Goal: Check status: Check status

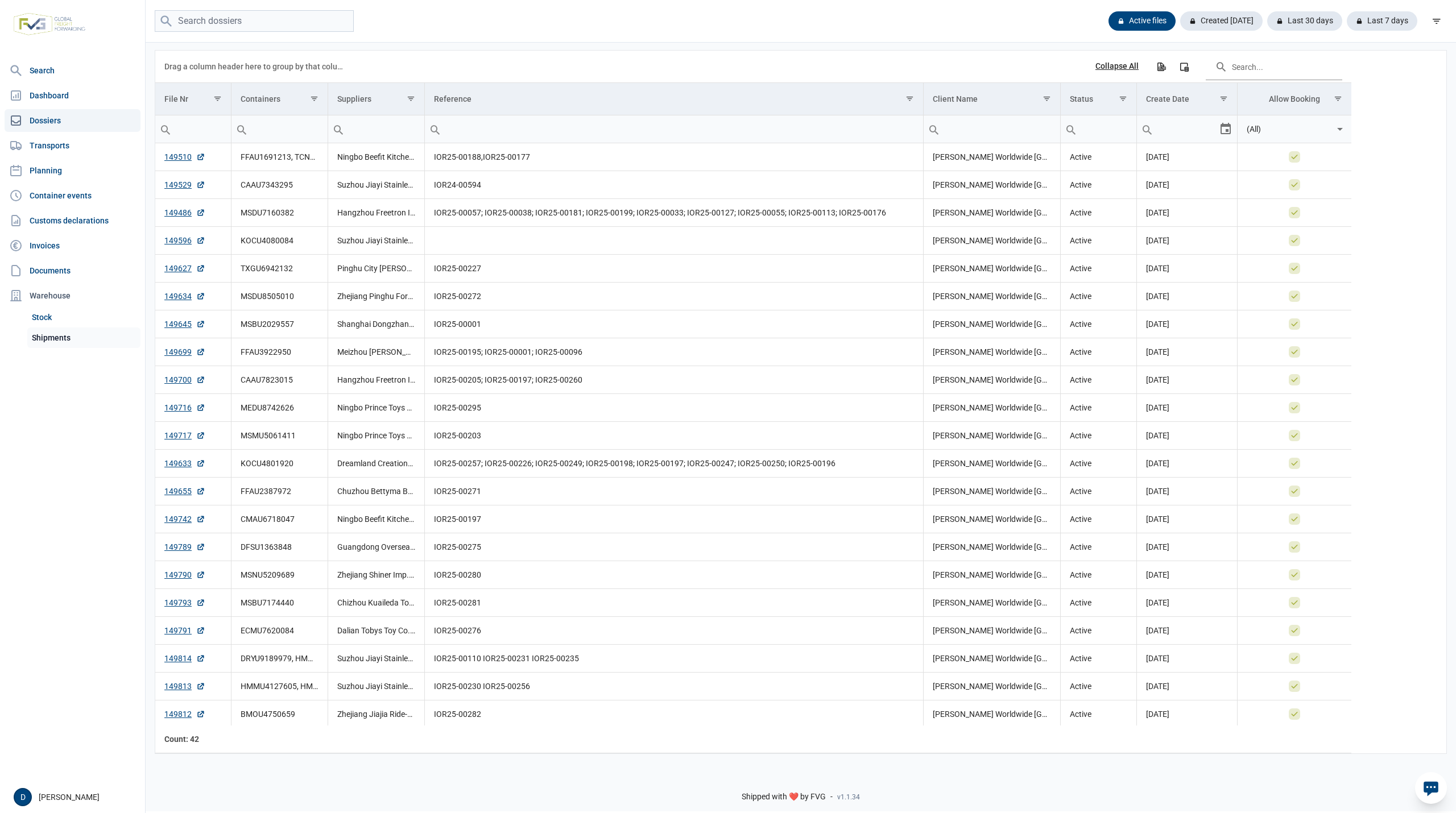
click at [53, 338] on link "Shipments" at bounding box center [84, 337] width 113 height 20
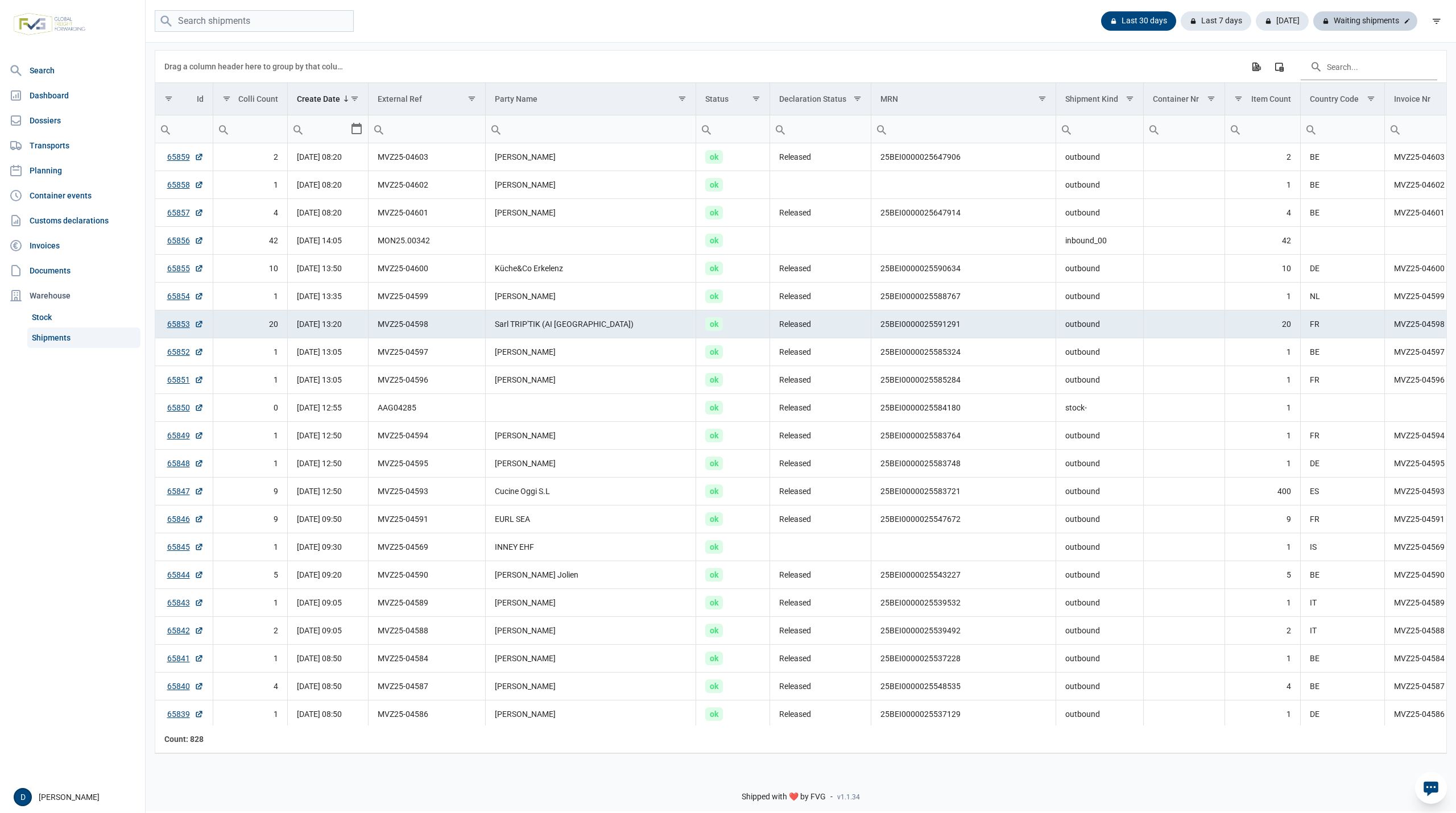
click at [1378, 20] on div "Waiting shipments" at bounding box center [1364, 21] width 104 height 19
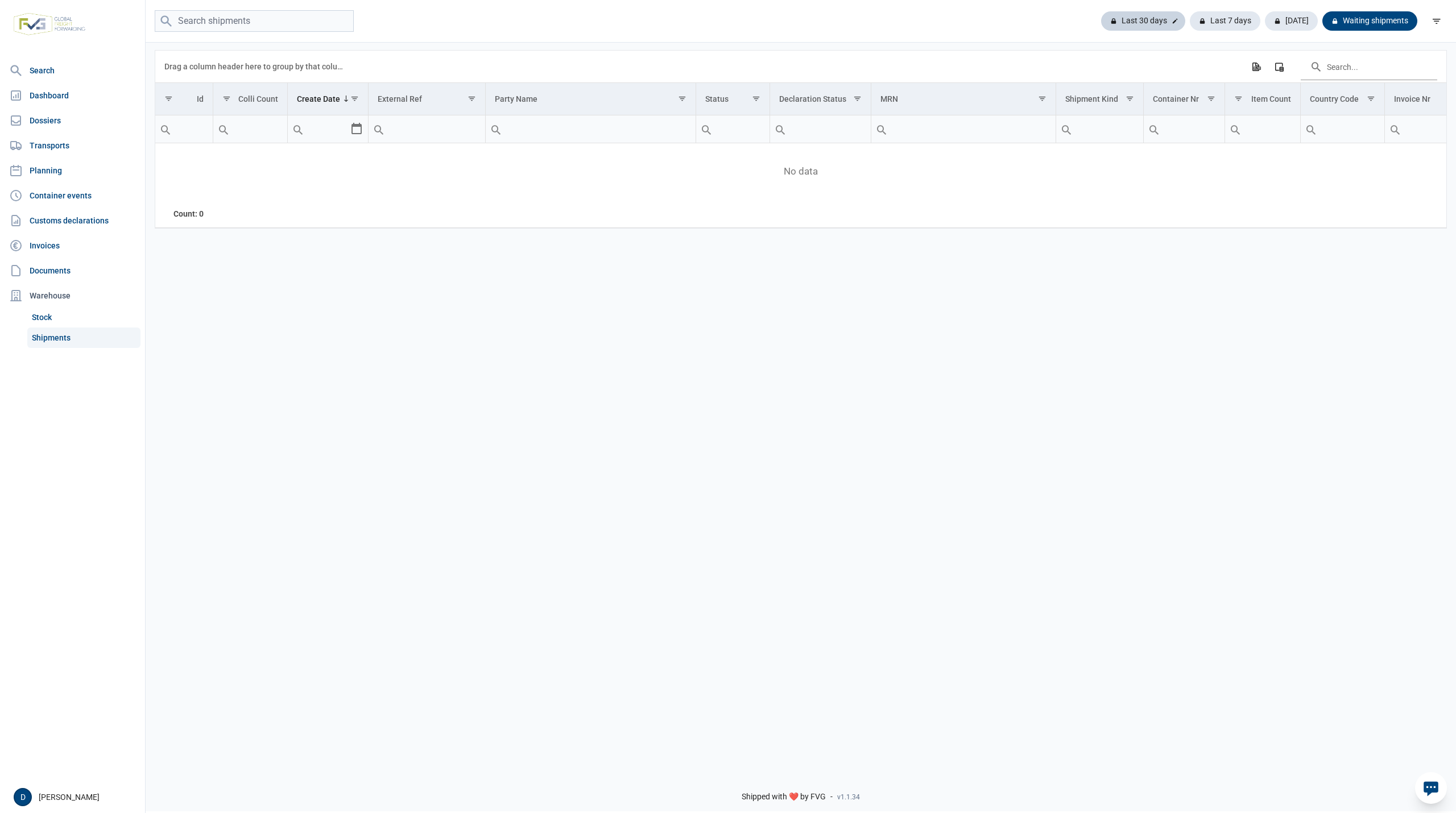
click at [1190, 20] on div "Last 30 days" at bounding box center [1224, 21] width 70 height 19
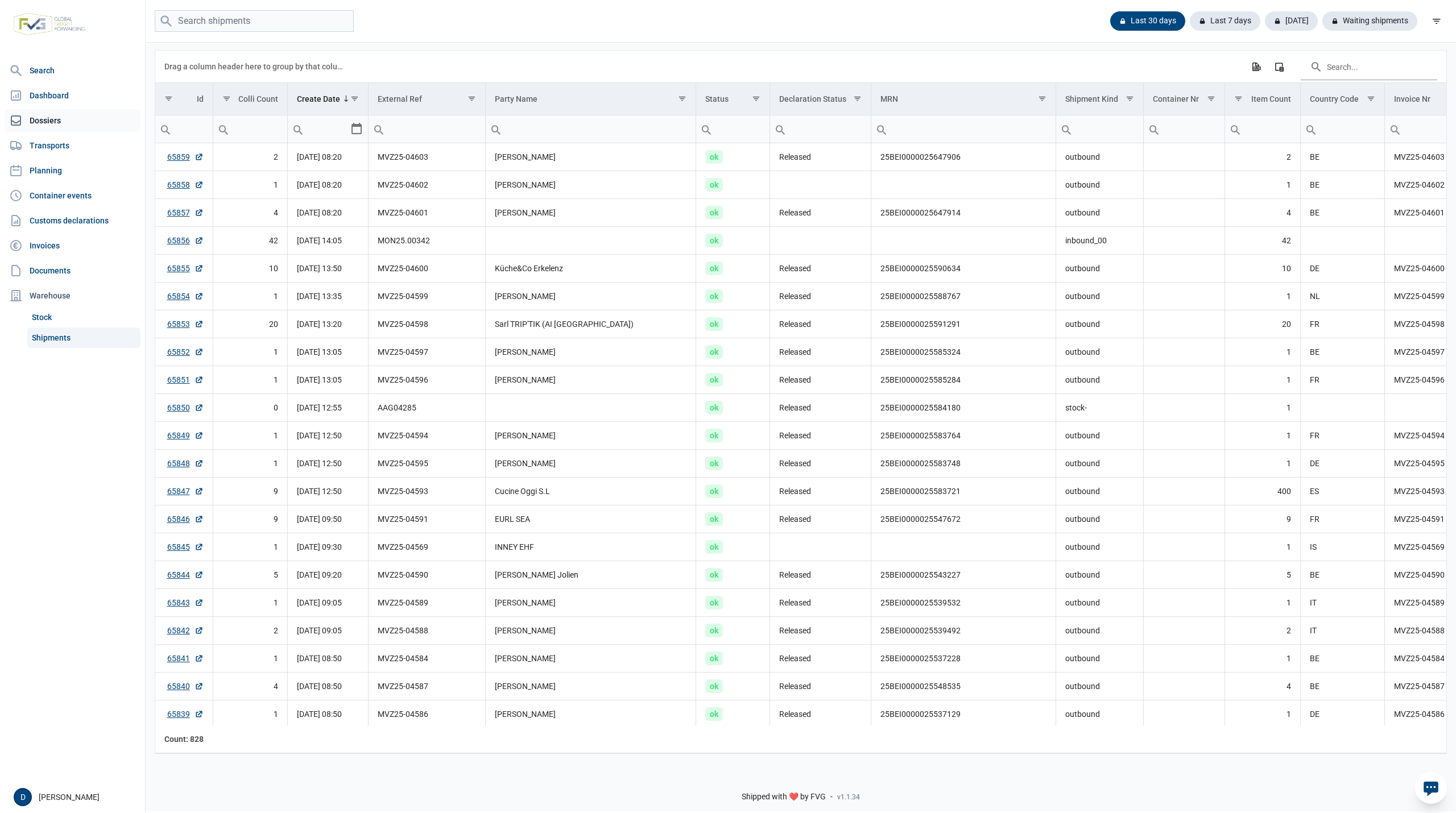
click at [49, 117] on link "Dossiers" at bounding box center [73, 121] width 136 height 23
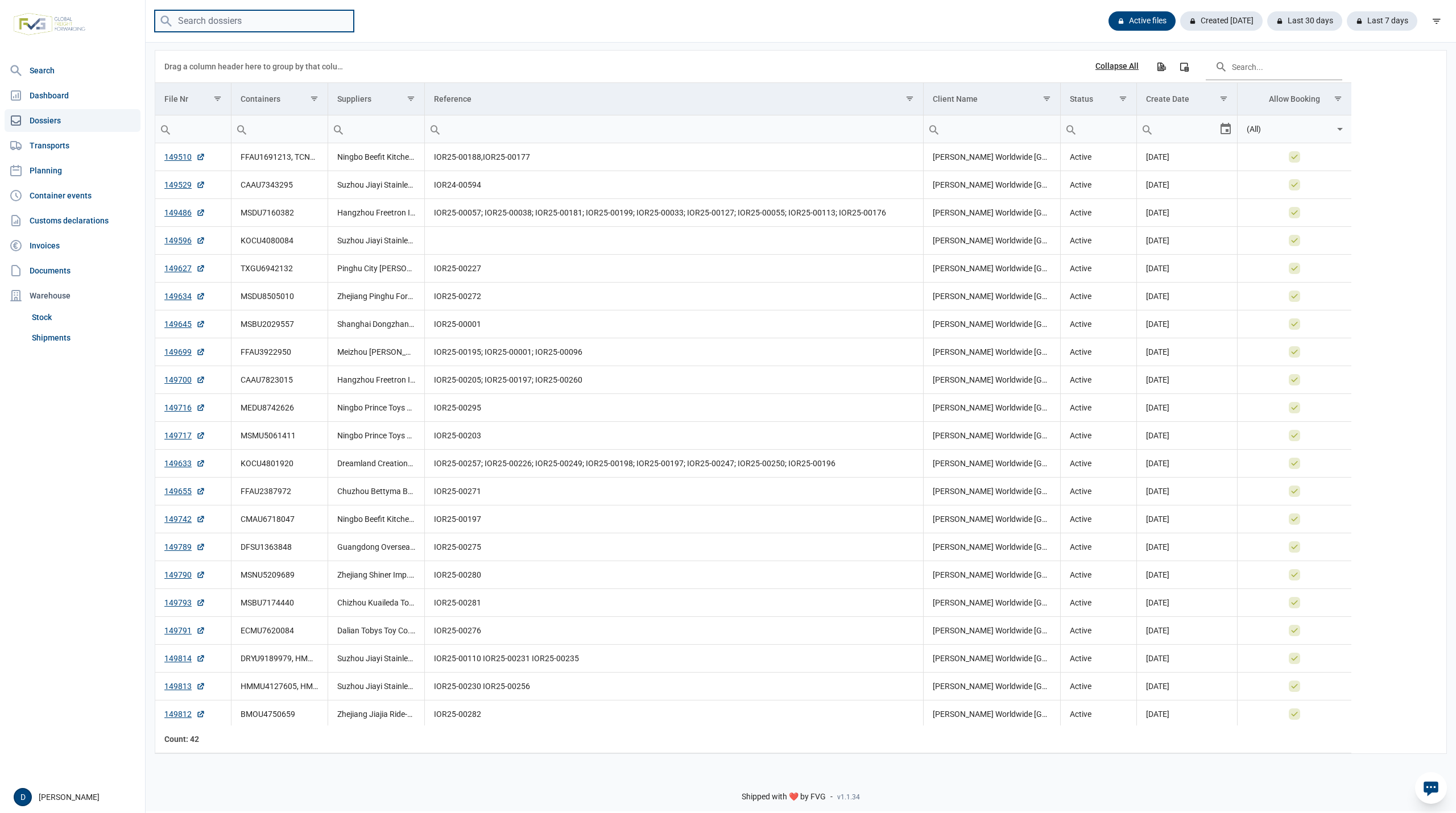
click at [202, 22] on input "search" at bounding box center [254, 21] width 199 height 22
paste input "TCNU1401282"
type input "TCNU1401282"
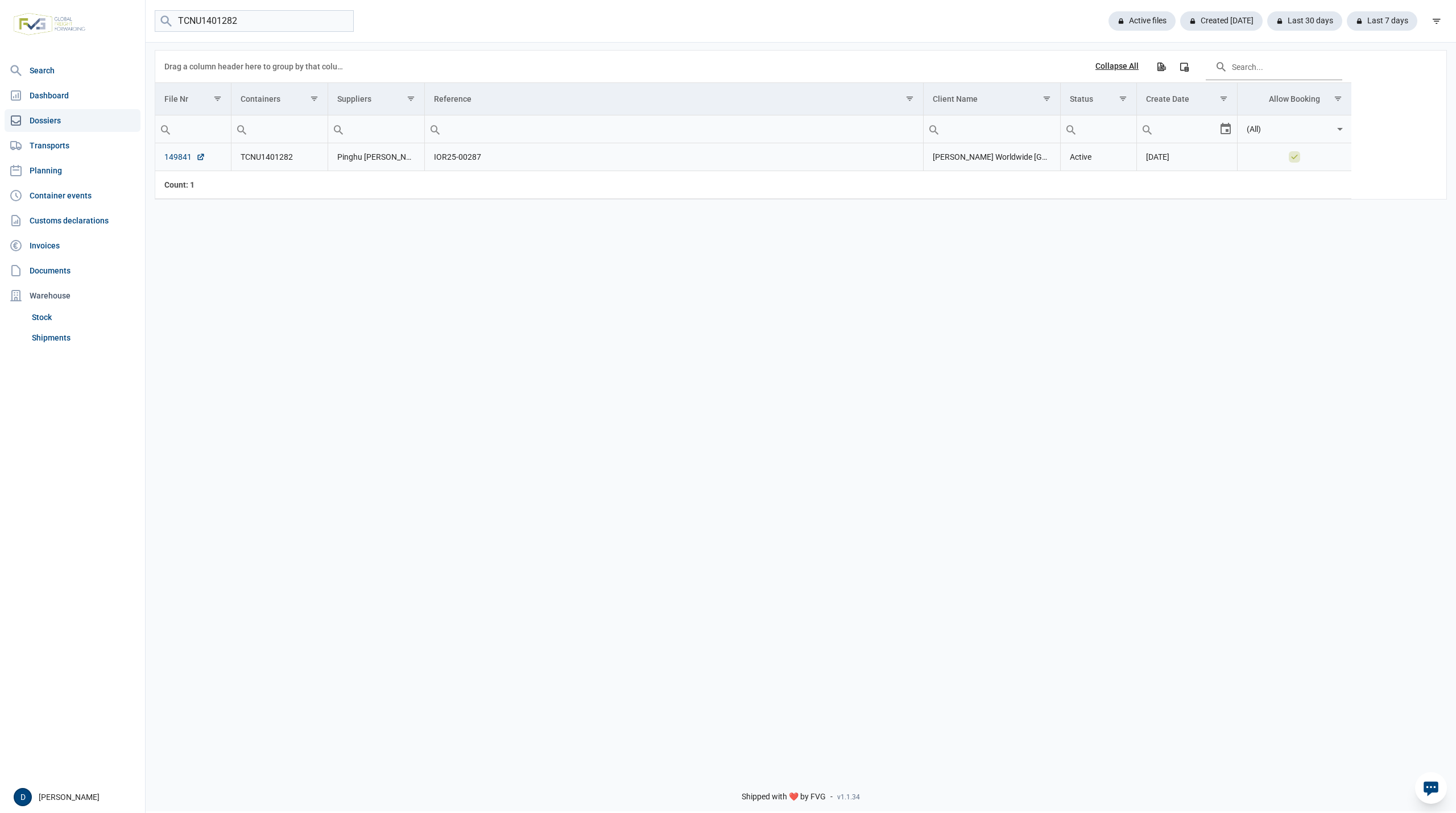
click at [181, 158] on link "149841" at bounding box center [185, 157] width 41 height 11
